Goal: Task Accomplishment & Management: Use online tool/utility

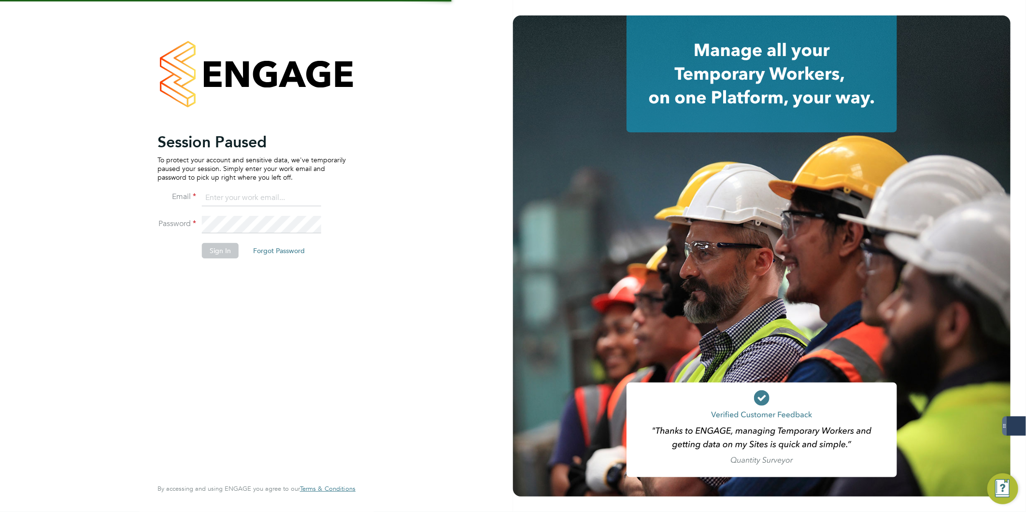
type input "[PERSON_NAME][EMAIL_ADDRESS][PERSON_NAME][DOMAIN_NAME]"
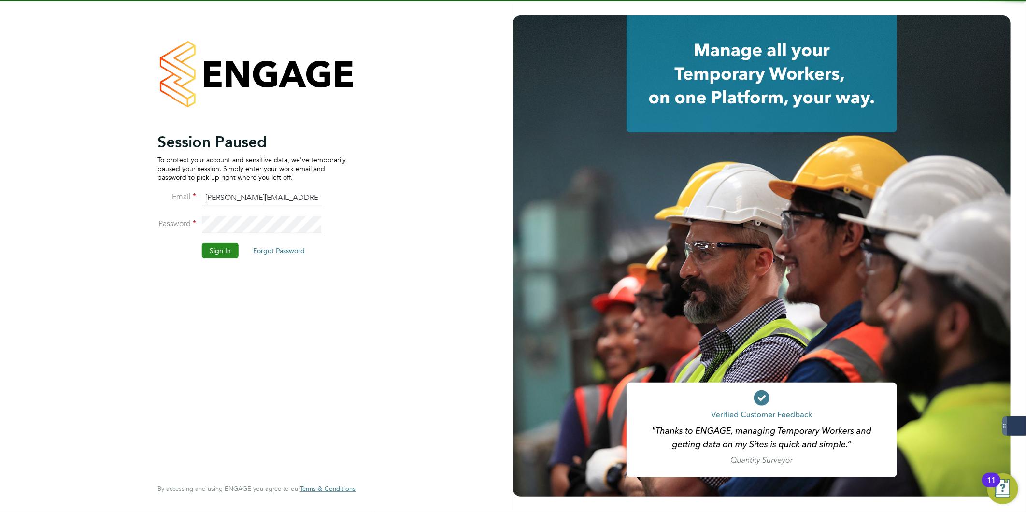
click at [223, 248] on button "Sign In" at bounding box center [220, 250] width 37 height 15
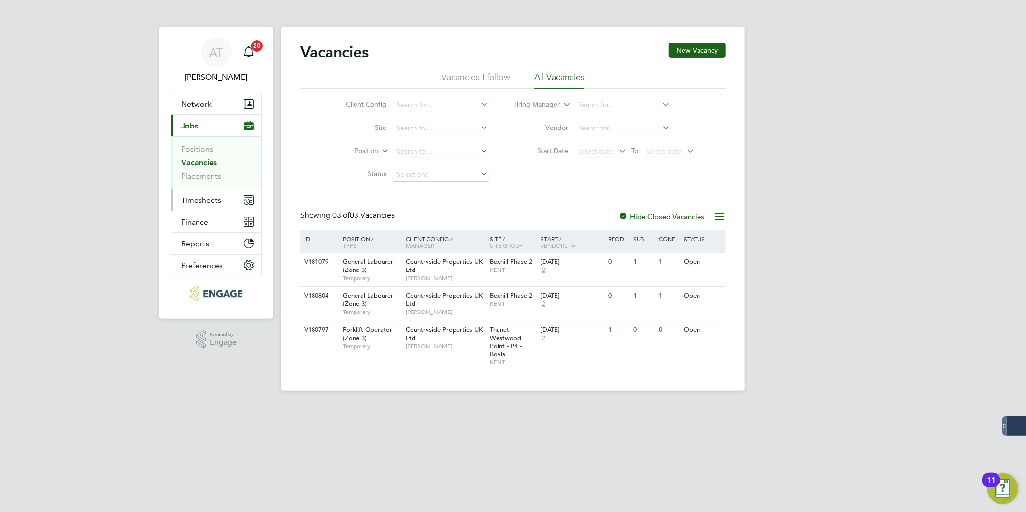
click at [216, 205] on button "Timesheets" at bounding box center [217, 199] width 90 height 21
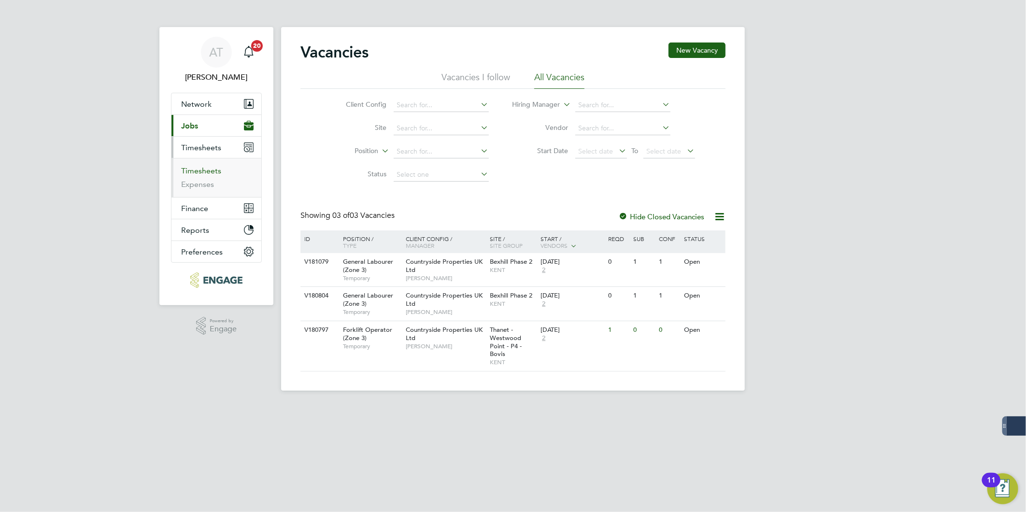
click at [214, 173] on link "Timesheets" at bounding box center [201, 170] width 40 height 9
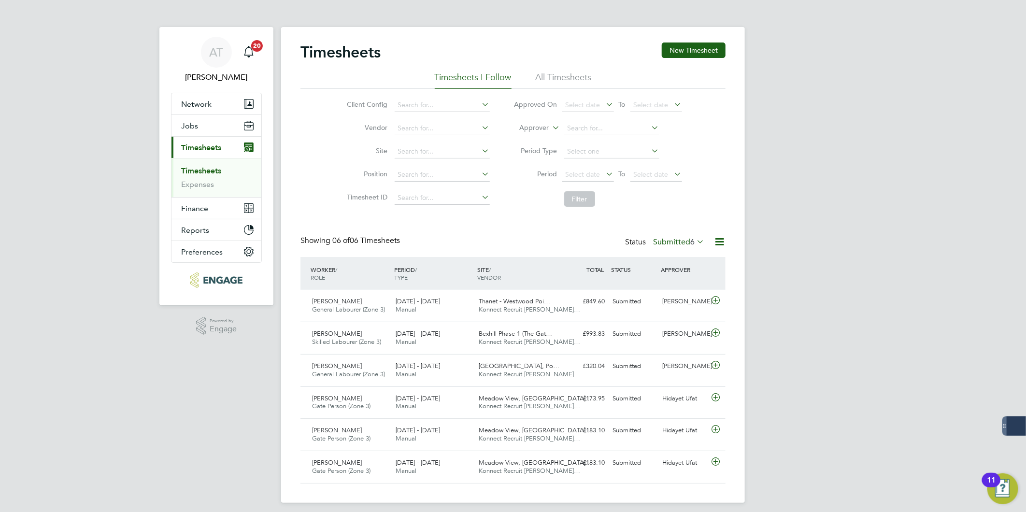
click at [708, 58] on div "Timesheets New Timesheet" at bounding box center [513, 57] width 425 height 29
click at [719, 49] on button "New Timesheet" at bounding box center [694, 50] width 64 height 15
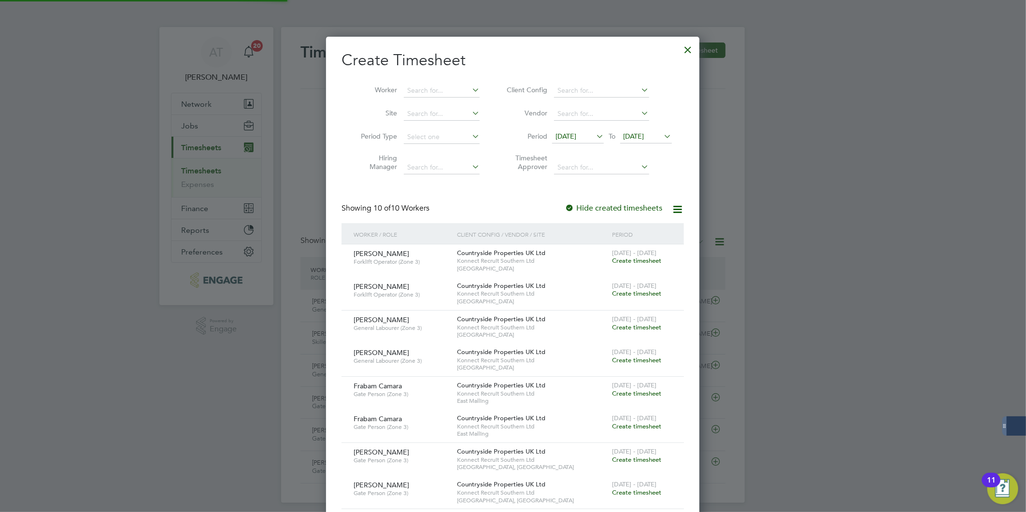
scroll to position [858, 374]
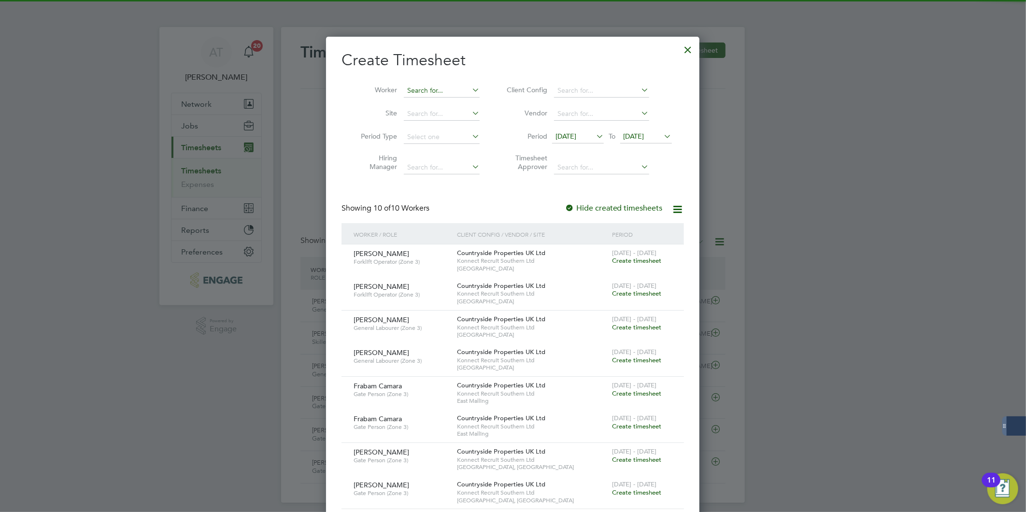
click at [416, 88] on input at bounding box center [442, 91] width 76 height 14
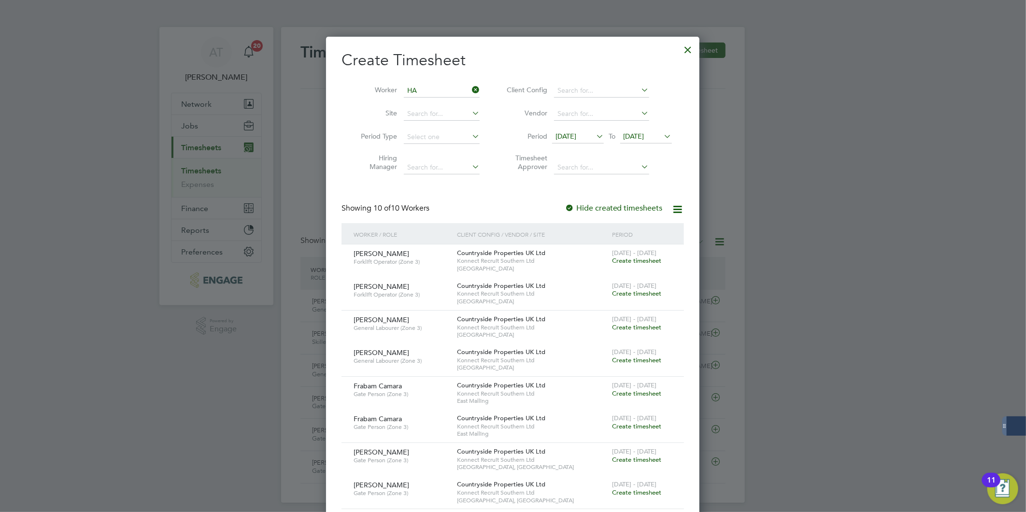
click at [442, 202] on li "Ha mish Macgowan" at bounding box center [447, 208] width 88 height 13
type input "Hamish Macgowan"
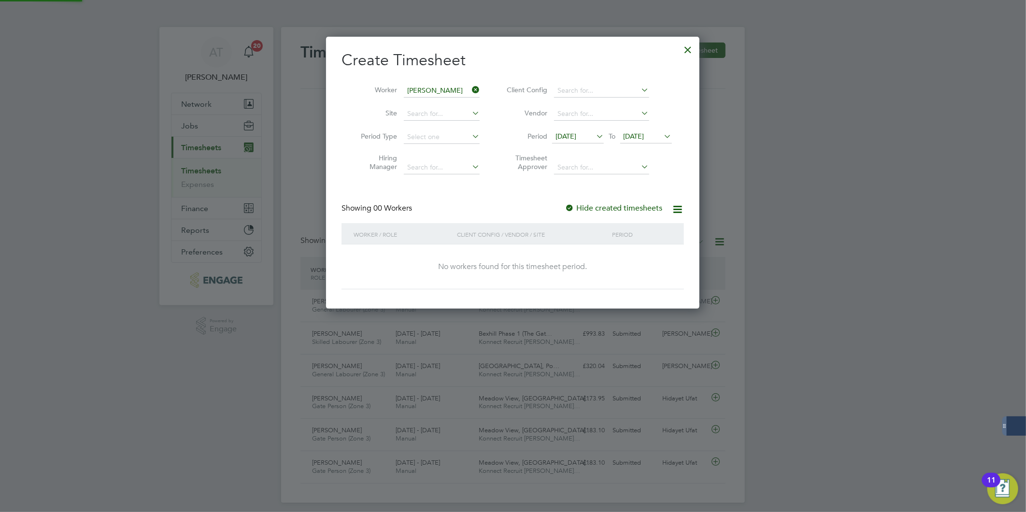
scroll to position [5, 5]
click at [597, 208] on label "Hide created timesheets" at bounding box center [614, 208] width 98 height 10
click at [580, 141] on span "11 Sep 2025" at bounding box center [578, 136] width 52 height 13
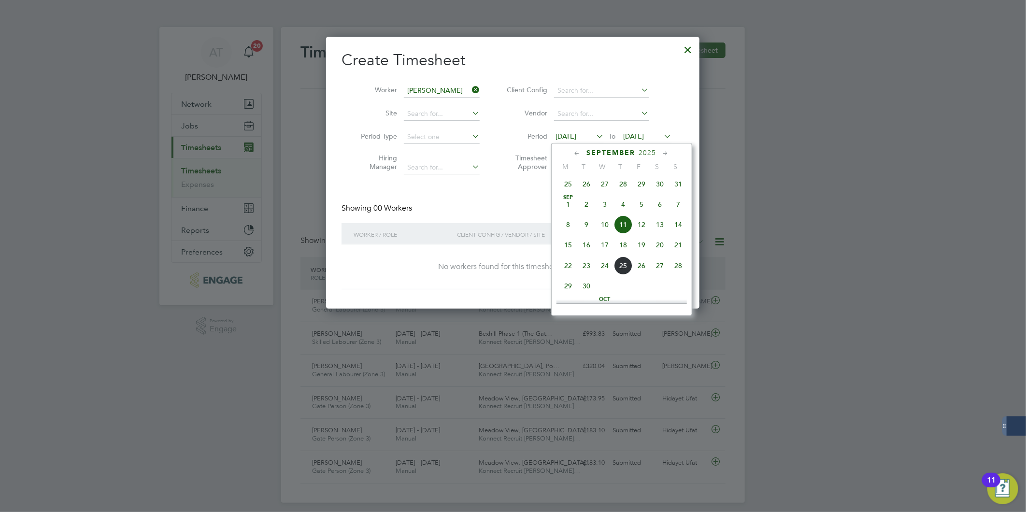
click at [569, 224] on span "8" at bounding box center [568, 224] width 18 height 18
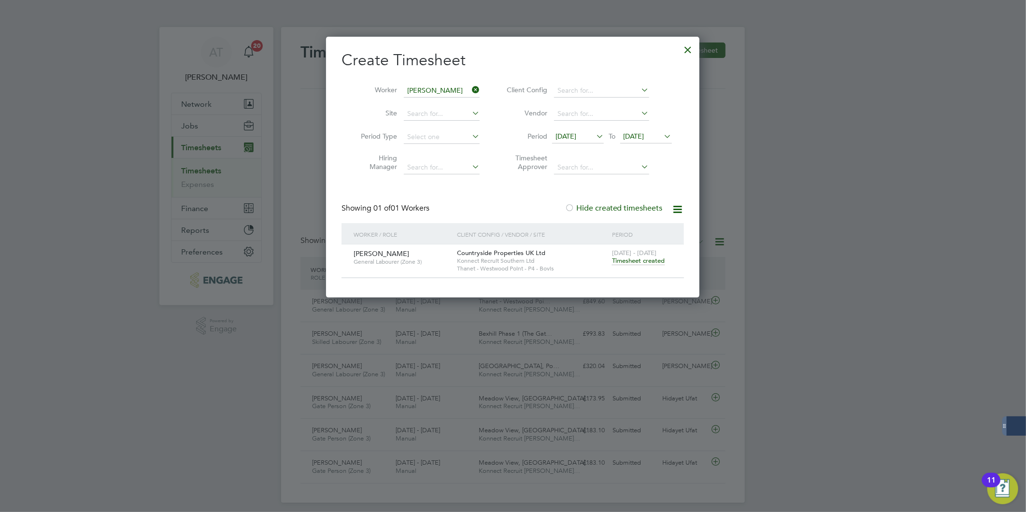
click at [634, 260] on span "Timesheet created" at bounding box center [638, 261] width 53 height 9
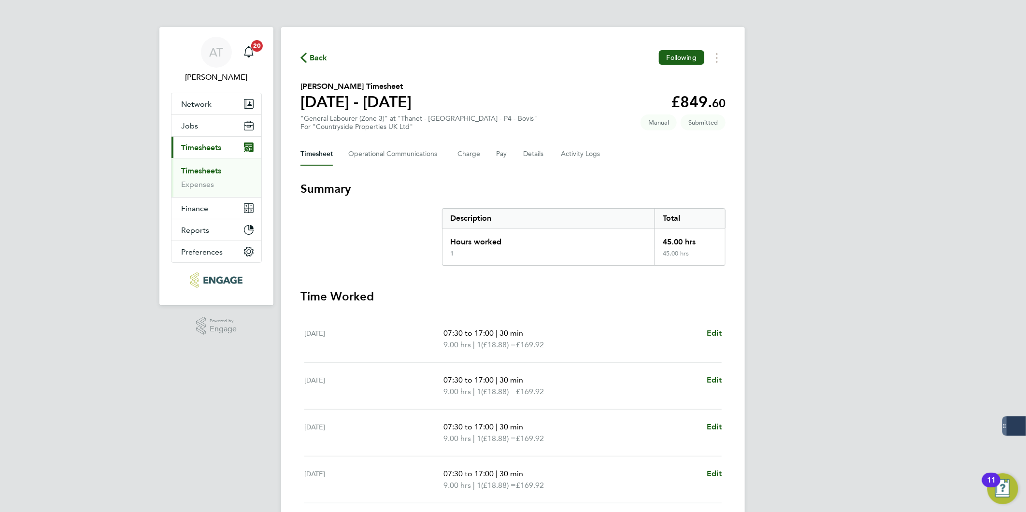
click at [546, 158] on div "Timesheet Operational Communications Charge Pay Details Activity Logs" at bounding box center [513, 154] width 425 height 23
click at [535, 157] on button "Details" at bounding box center [534, 154] width 22 height 23
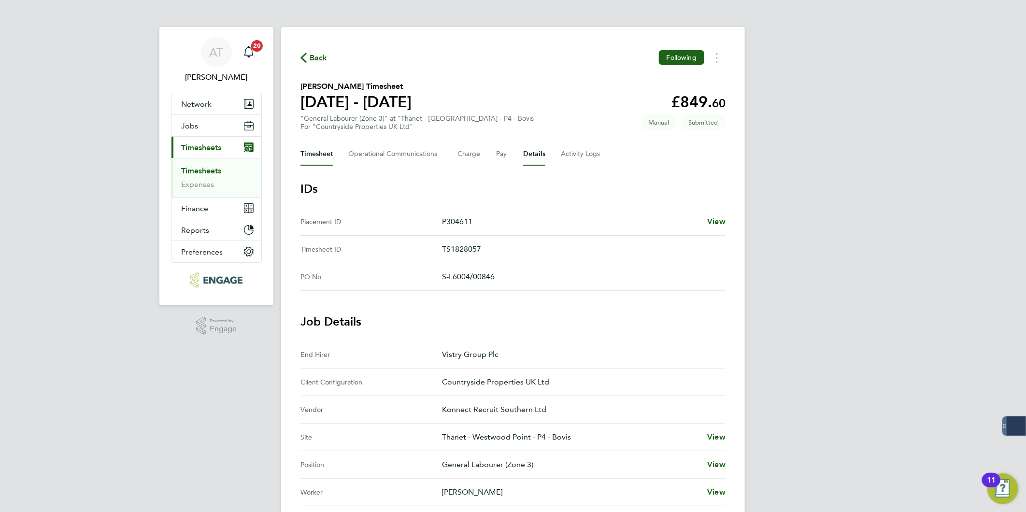
click at [317, 155] on button "Timesheet" at bounding box center [317, 154] width 32 height 23
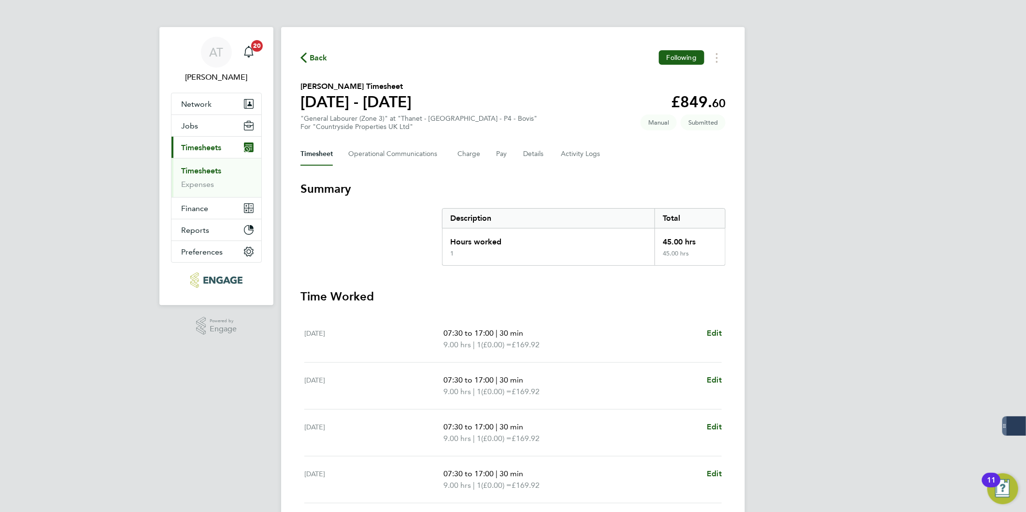
click at [315, 58] on span "Back" at bounding box center [319, 58] width 18 height 12
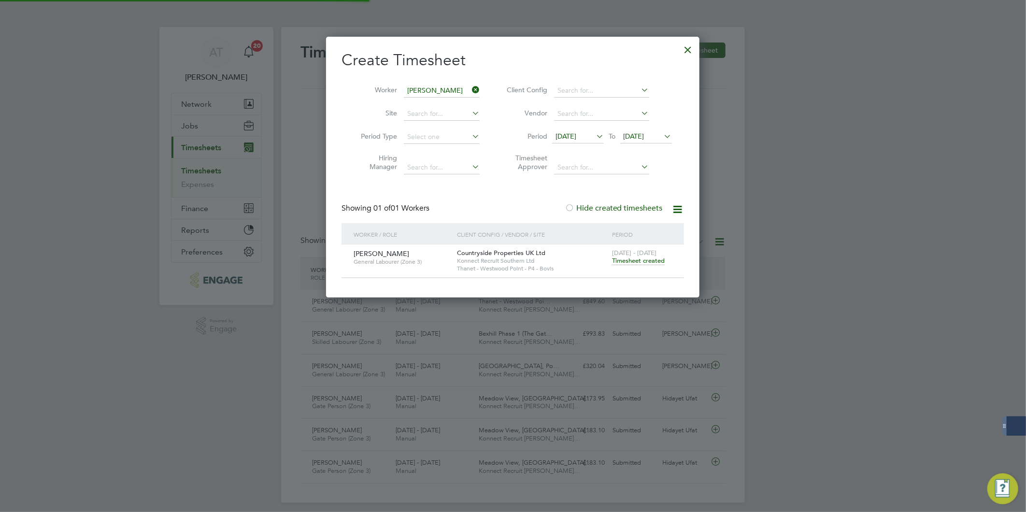
scroll to position [24, 84]
click at [685, 51] on div at bounding box center [688, 47] width 17 height 17
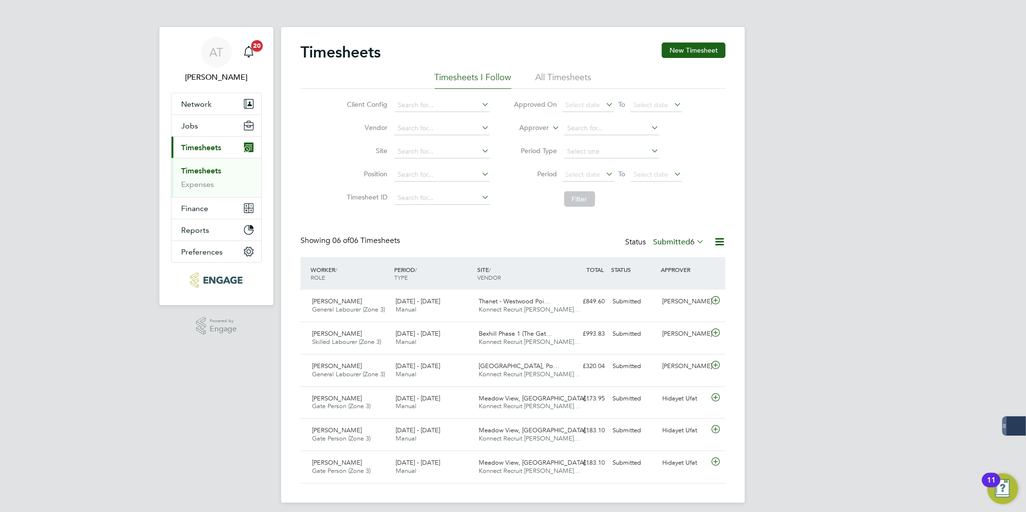
click at [993, 260] on div "AT Amelia Taylor Notifications 20 Applications: Network Team Members Businesses…" at bounding box center [513, 259] width 1026 height 518
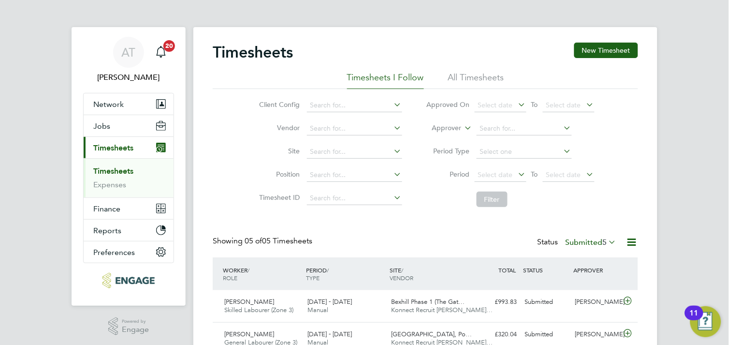
click at [704, 116] on div "AT [PERSON_NAME] Notifications 20 Applications: Network Team Members Businesses…" at bounding box center [364, 243] width 729 height 486
